Goal: Transaction & Acquisition: Purchase product/service

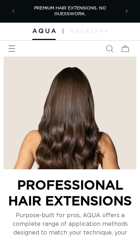
click at [15, 55] on span "Menu" at bounding box center [12, 49] width 16 height 16
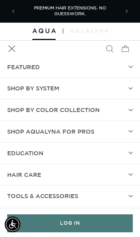
click at [104, 108] on summary "Shop by Color Collection" at bounding box center [70, 109] width 140 height 21
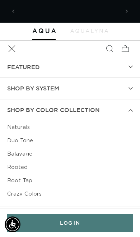
scroll to position [0, 101]
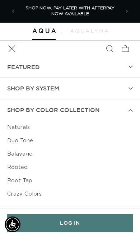
click at [26, 165] on link "Rooted" at bounding box center [70, 166] width 126 height 13
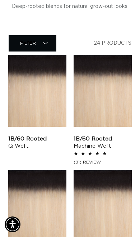
click at [110, 135] on link "1B/60 Rooted Machine Weft" at bounding box center [103, 142] width 58 height 14
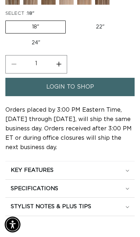
scroll to position [412, 0]
click at [97, 96] on link "login to shop" at bounding box center [69, 87] width 129 height 18
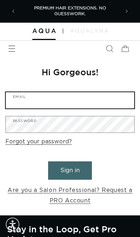
click at [96, 105] on input "Email" at bounding box center [70, 100] width 129 height 16
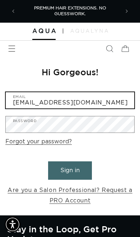
type input "mazique051251@gmail.com"
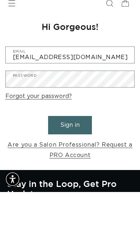
click at [80, 161] on button "Sign in" at bounding box center [70, 170] width 44 height 18
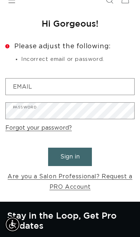
scroll to position [0, 101]
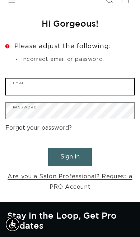
click at [88, 85] on input "Email" at bounding box center [70, 86] width 129 height 16
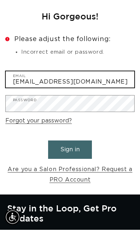
scroll to position [0, 201]
type input "mazique051251@gmail.com"
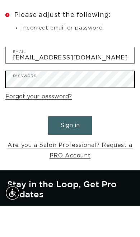
scroll to position [0, 101]
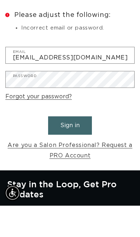
click at [77, 147] on button "Sign in" at bounding box center [70, 156] width 44 height 18
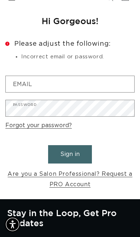
scroll to position [51, 0]
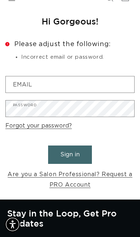
click at [64, 128] on link "Forgot your password?" at bounding box center [38, 125] width 67 height 10
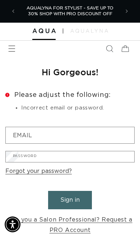
click at [0, 0] on input "Email" at bounding box center [0, 0] width 0 height 0
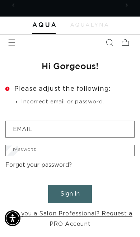
scroll to position [0, 201]
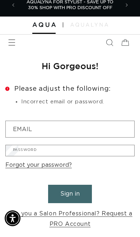
type input "mazique051252@gmail.com"
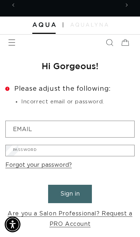
scroll to position [0, 0]
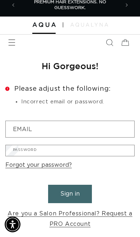
click at [0, 0] on button "Submit" at bounding box center [0, 0] width 0 height 0
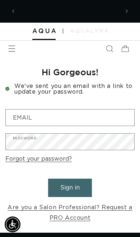
scroll to position [0, 101]
